Goal: Check status: Check status

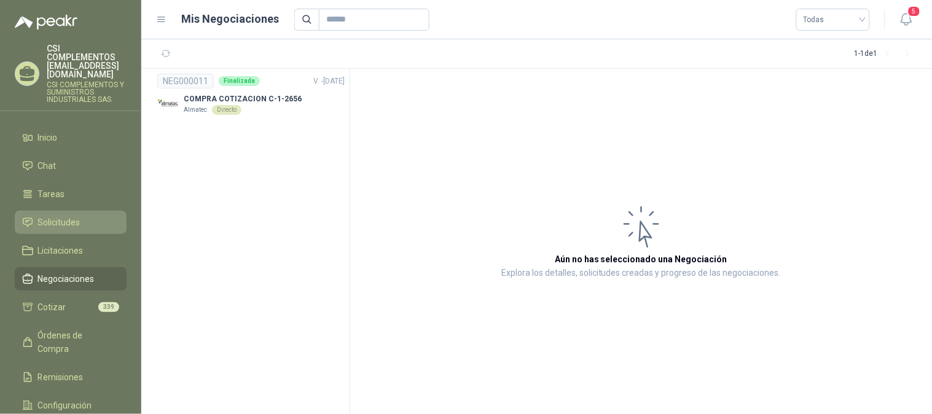
click at [72, 216] on span "Solicitudes" at bounding box center [59, 223] width 42 height 14
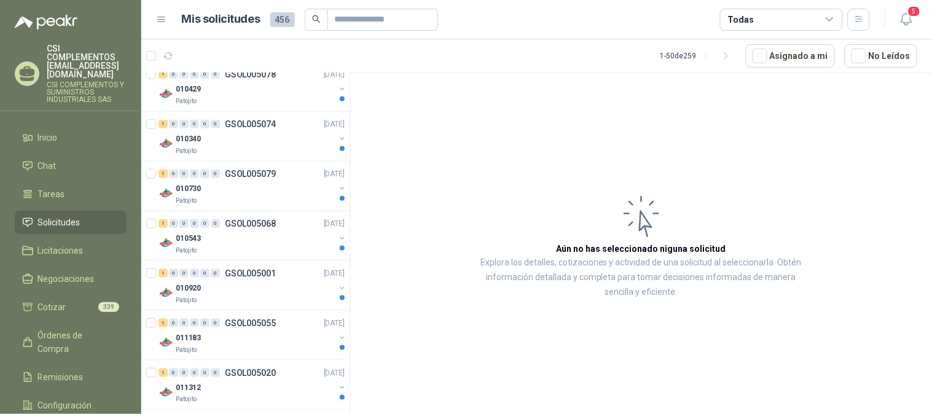
scroll to position [409, 0]
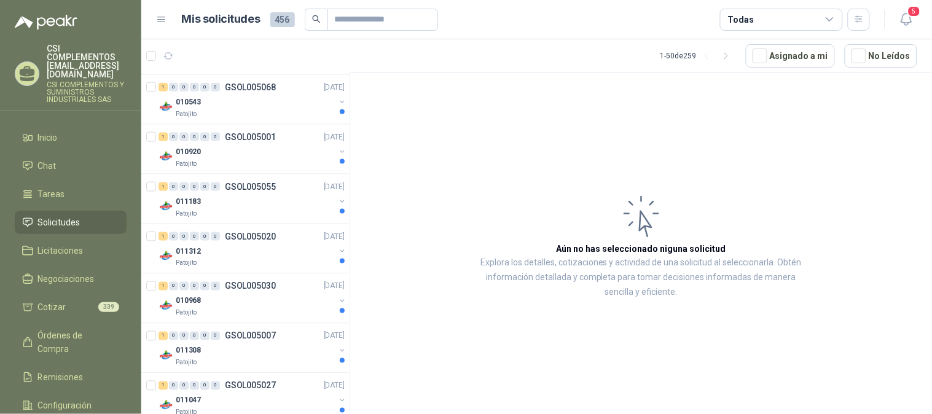
click at [58, 216] on span "Solicitudes" at bounding box center [59, 223] width 42 height 14
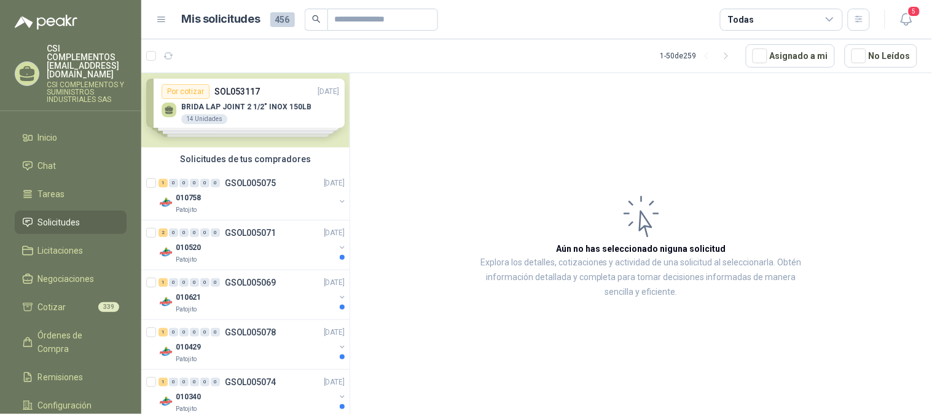
scroll to position [0, 0]
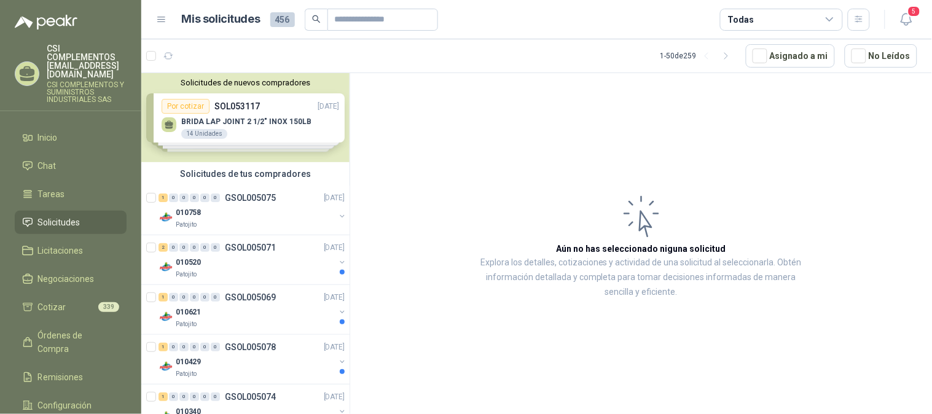
click at [151, 63] on div at bounding box center [162, 56] width 32 height 20
click at [168, 56] on icon "button" at bounding box center [168, 56] width 10 height 10
click at [199, 56] on icon "button" at bounding box center [198, 56] width 10 height 10
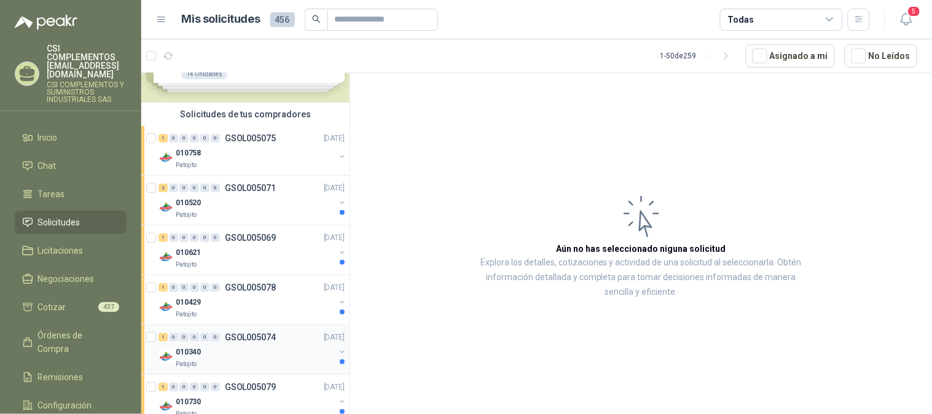
scroll to position [136, 0]
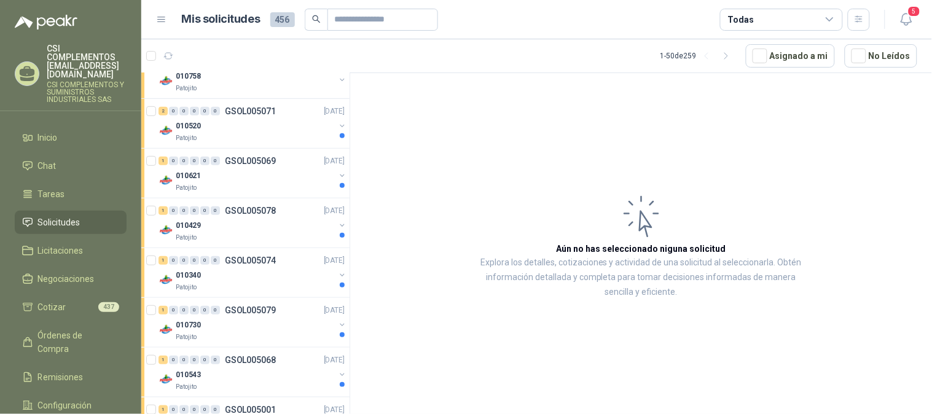
click at [52, 216] on span "Solicitudes" at bounding box center [59, 223] width 42 height 14
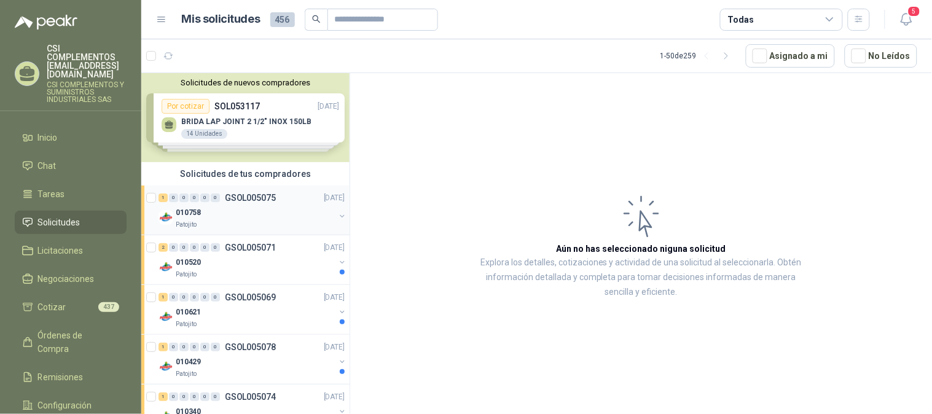
click at [240, 207] on div "010758" at bounding box center [255, 212] width 159 height 15
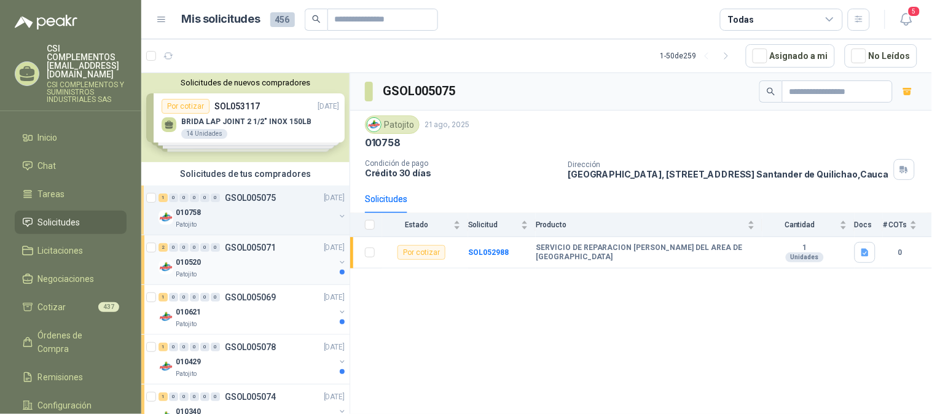
click at [217, 254] on div "2 0 0 0 0 0 GSOL005071 [DATE]" at bounding box center [252, 247] width 189 height 15
